Goal: Navigation & Orientation: Find specific page/section

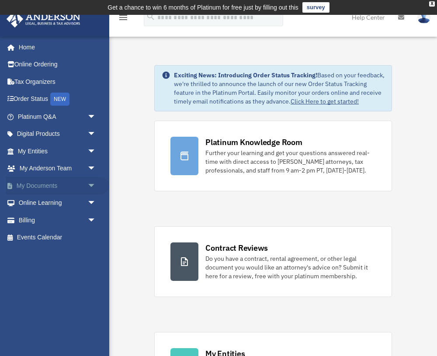
click at [91, 184] on span "arrow_drop_down" at bounding box center [95, 186] width 17 height 18
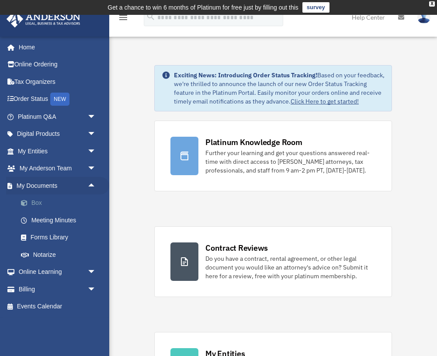
click at [36, 200] on link "Box" at bounding box center [60, 202] width 97 height 17
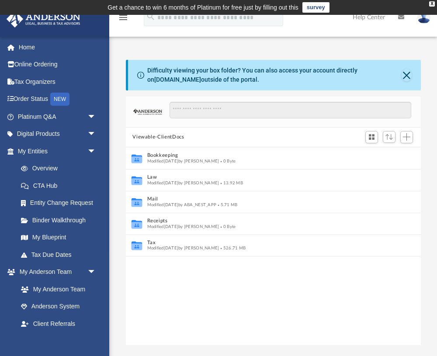
scroll to position [199, 295]
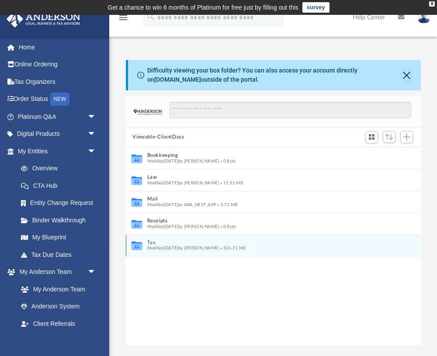
click at [140, 244] on icon "grid" at bounding box center [136, 246] width 10 height 7
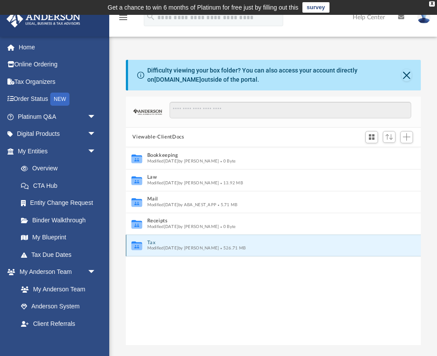
click at [140, 244] on icon "grid" at bounding box center [136, 246] width 10 height 7
click at [404, 77] on button "Close" at bounding box center [406, 75] width 10 height 12
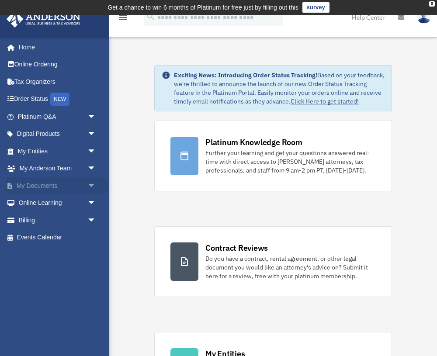
click at [90, 182] on span "arrow_drop_down" at bounding box center [95, 186] width 17 height 18
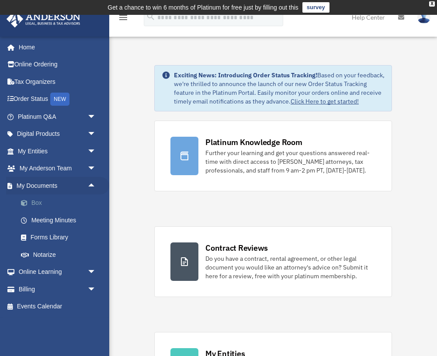
click at [39, 202] on link "Box" at bounding box center [60, 202] width 97 height 17
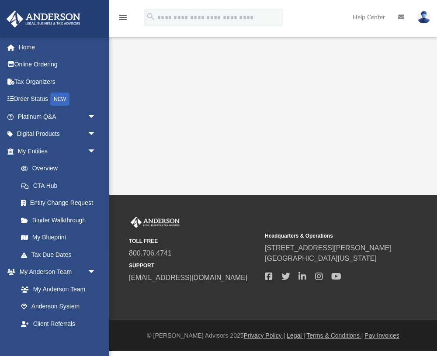
click at [39, 202] on link "Entity Change Request" at bounding box center [60, 202] width 97 height 17
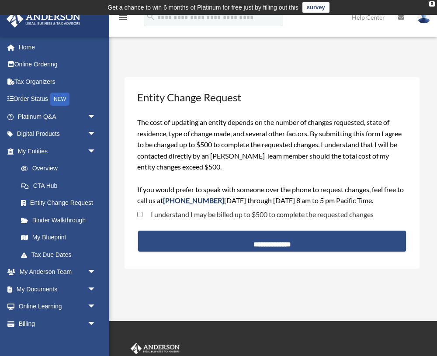
click at [142, 290] on div "Do you really want to log out? Yes No 0016f00002ttjSSAAY Entity Change Request …" at bounding box center [272, 181] width 308 height 223
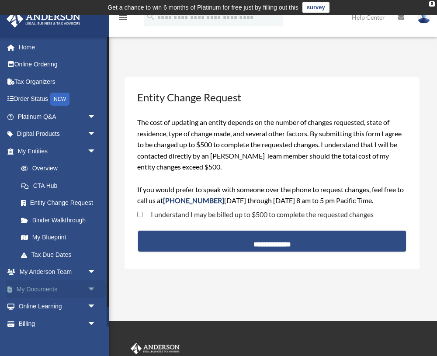
click at [92, 286] on span "arrow_drop_down" at bounding box center [95, 289] width 17 height 18
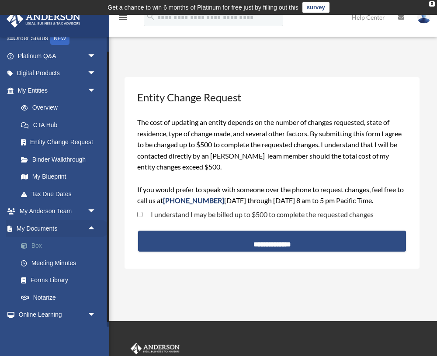
scroll to position [83, 0]
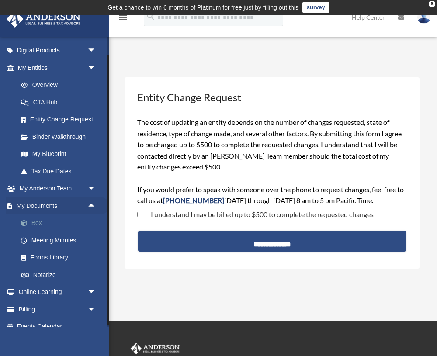
click at [33, 218] on link "Box" at bounding box center [60, 222] width 97 height 17
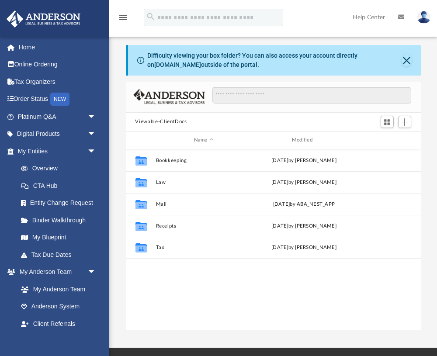
scroll to position [199, 295]
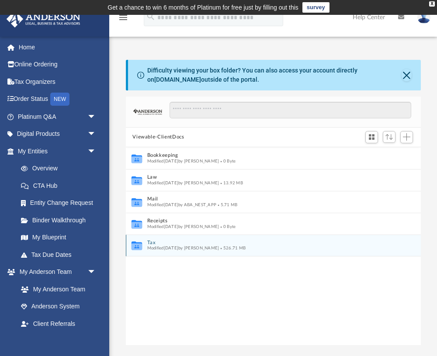
click at [138, 246] on icon "grid" at bounding box center [136, 245] width 10 height 9
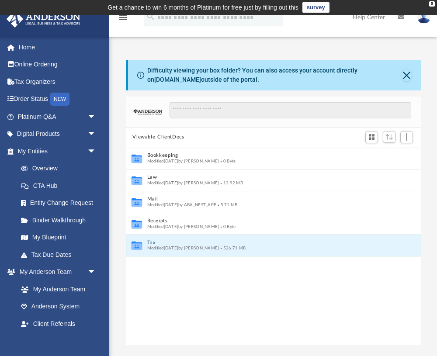
click at [138, 246] on icon "grid" at bounding box center [136, 245] width 10 height 9
click at [186, 250] on span "Modified Mon Sep 22 2025 by Amy Borges" at bounding box center [183, 248] width 72 height 4
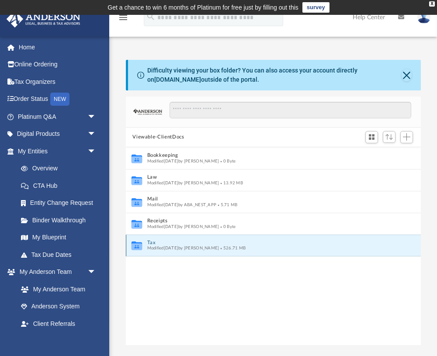
click at [289, 250] on div "Modified Mon Sep 22 2025 by Amy Borges 526.71 MB" at bounding box center [267, 248] width 241 height 6
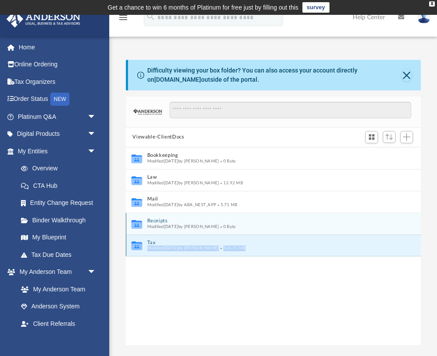
scroll to position [0, 0]
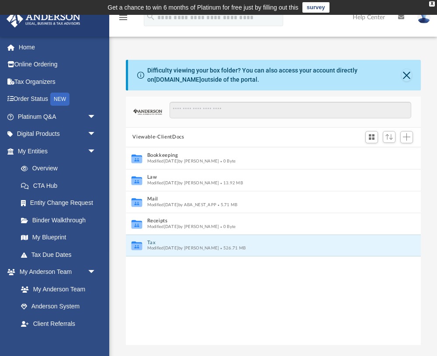
click at [113, 218] on div "Difficulty viewing your box folder? You can also access your account directly o…" at bounding box center [273, 202] width 328 height 285
click at [219, 298] on div "Collaborated Folder Bookkeeping Modified Sat Jun 22 2024 by Charles Rogler 0 By…" at bounding box center [273, 246] width 295 height 199
click at [300, 252] on div "Collaborated Folder Tax Modified Mon Sep 22 2025 by Amy Borges 526.71 MB" at bounding box center [273, 246] width 295 height 22
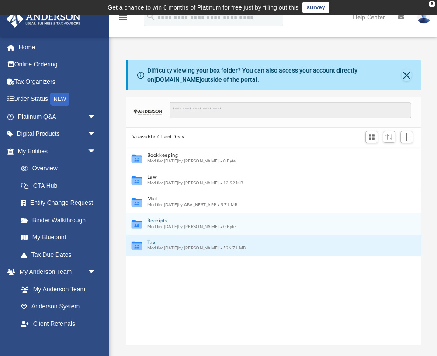
click at [267, 226] on div "Modified Sat Jun 22 2024 by Charles Rogler 0 Byte" at bounding box center [267, 227] width 241 height 6
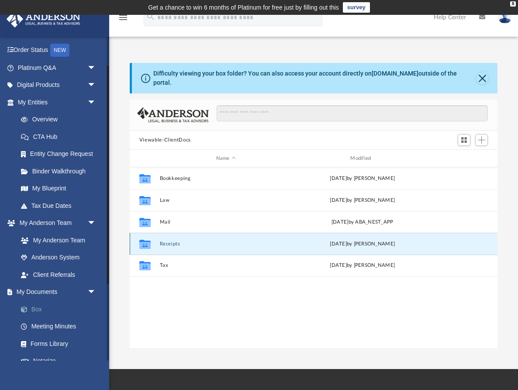
scroll to position [52, 0]
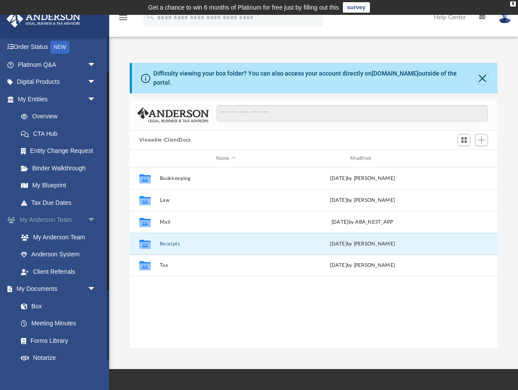
click at [93, 216] on span "arrow_drop_down" at bounding box center [95, 220] width 17 height 18
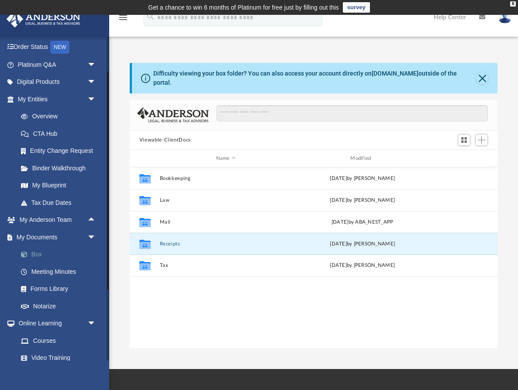
click at [36, 251] on link "Box" at bounding box center [60, 254] width 97 height 17
click at [58, 183] on link "My Blueprint" at bounding box center [60, 185] width 97 height 17
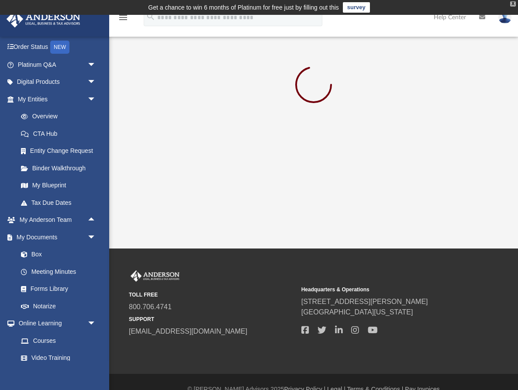
click at [436, 3] on div "X" at bounding box center [513, 3] width 6 height 5
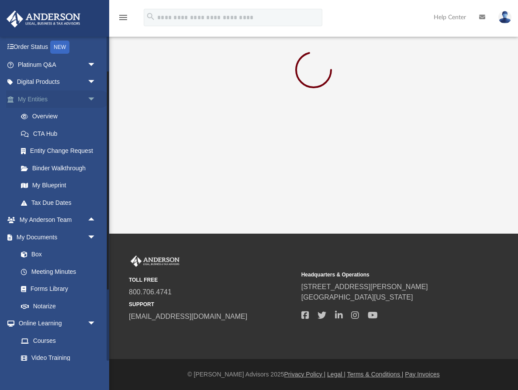
click at [91, 97] on span "arrow_drop_down" at bounding box center [95, 99] width 17 height 18
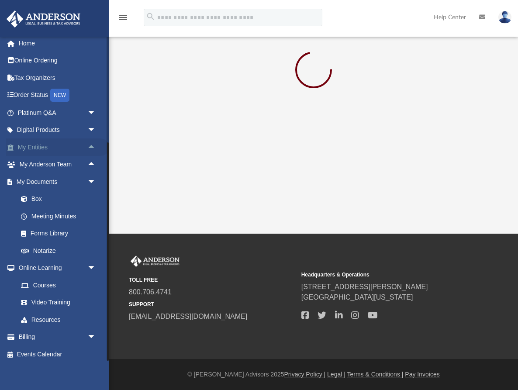
click at [43, 148] on link "My Entities arrow_drop_up" at bounding box center [57, 146] width 103 height 17
